Goal: Transaction & Acquisition: Purchase product/service

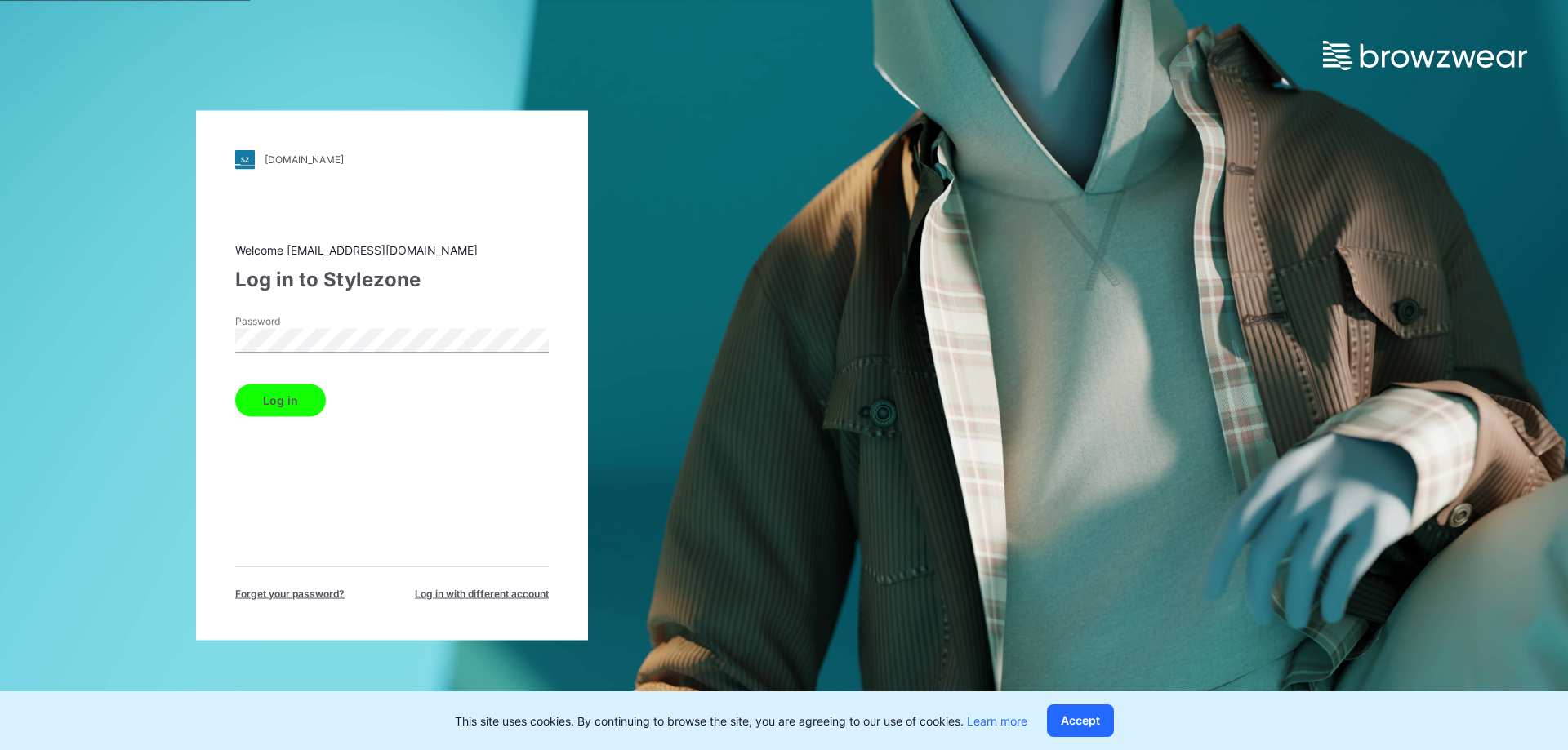
click at [221, 337] on div "[DOMAIN_NAME] Loading... Welcome [EMAIL_ADDRESS][DOMAIN_NAME] Log in to Stylezo…" at bounding box center [392, 375] width 392 height 530
click at [235, 383] on button "Log in" at bounding box center [281, 399] width 91 height 33
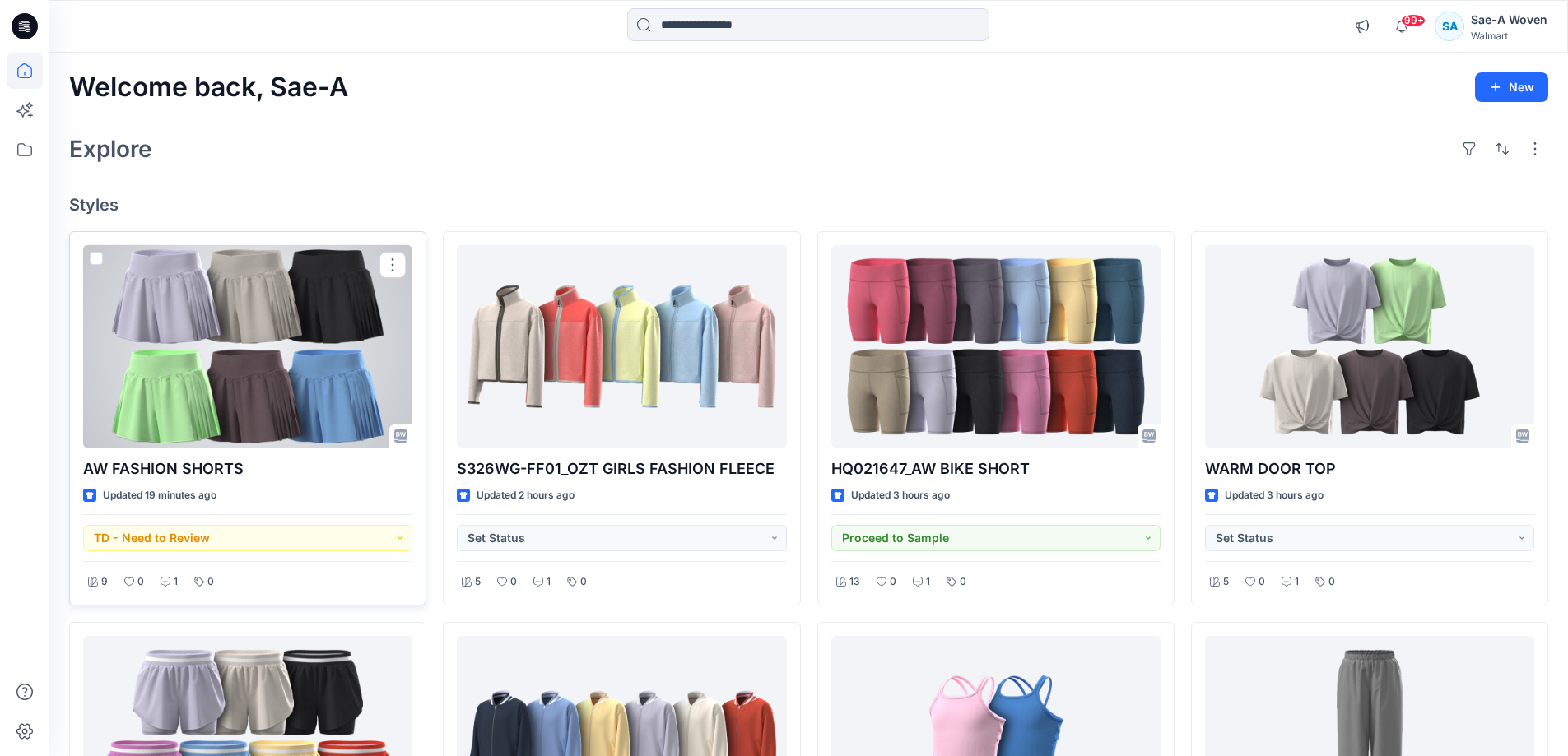
click at [212, 457] on p "AW FASHION SHORTS" at bounding box center [248, 469] width 329 height 23
click at [211, 460] on p "AW FASHION SHORTS" at bounding box center [248, 469] width 329 height 23
click at [210, 467] on p "AW FASHION SHORTS" at bounding box center [248, 469] width 329 height 23
click at [220, 412] on div at bounding box center [248, 346] width 329 height 203
